Goal: Communication & Community: Ask a question

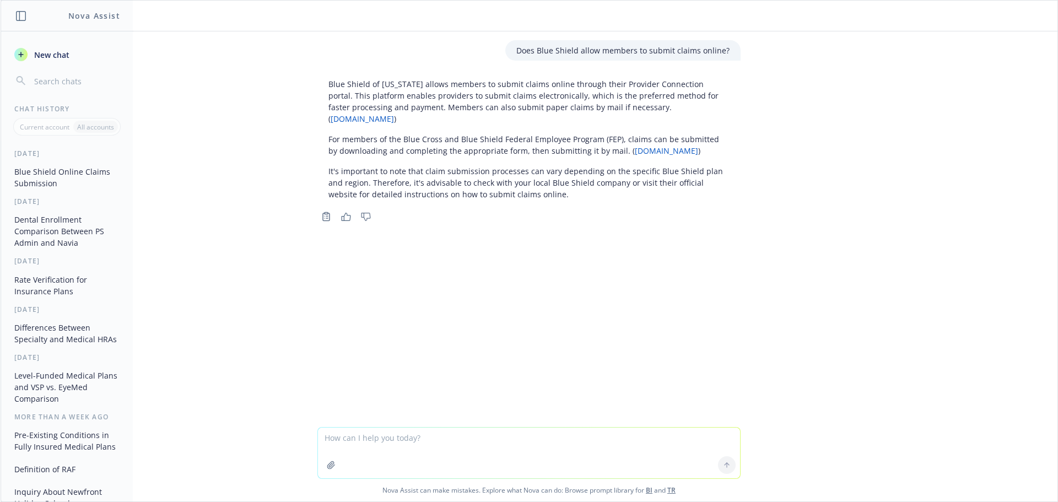
scroll to position [323, 0]
